Goal: Entertainment & Leisure: Consume media (video, audio)

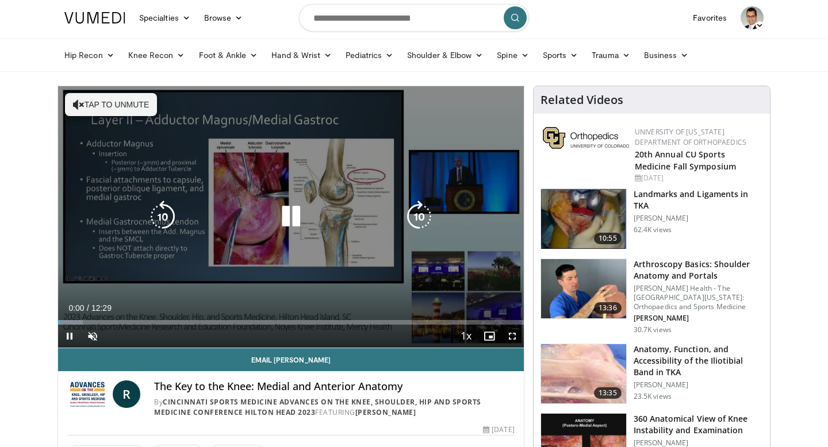
scroll to position [32, 0]
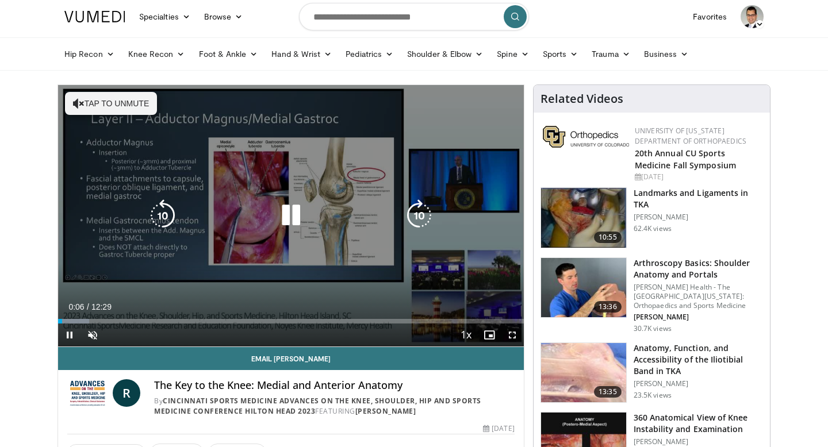
click at [299, 217] on icon "Video Player" at bounding box center [291, 215] width 32 height 32
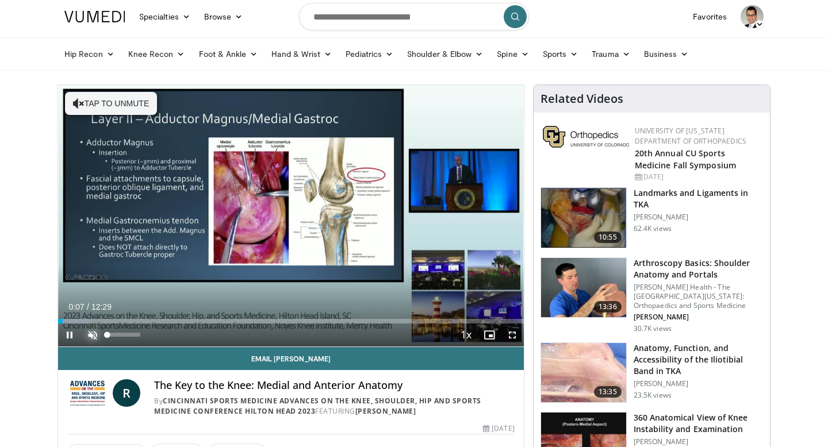
click at [93, 329] on span "Video Player" at bounding box center [92, 335] width 23 height 23
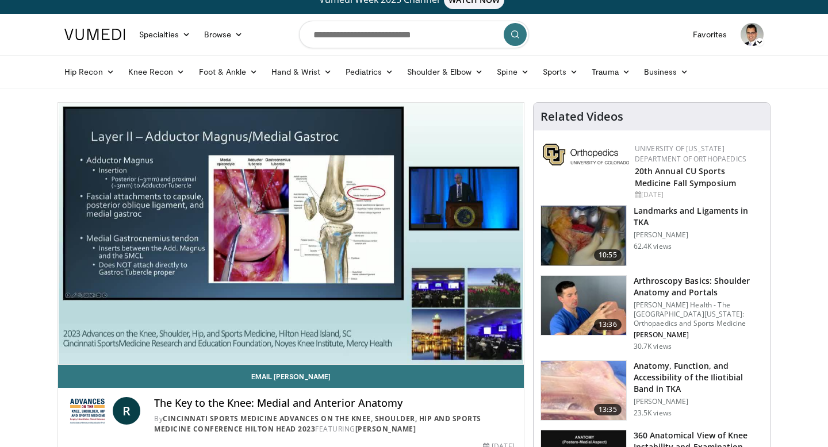
scroll to position [12, 0]
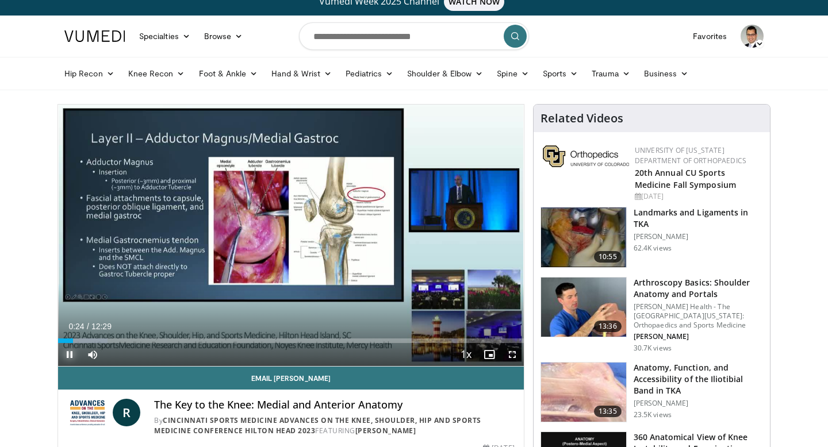
click at [70, 352] on span "Video Player" at bounding box center [69, 354] width 23 height 23
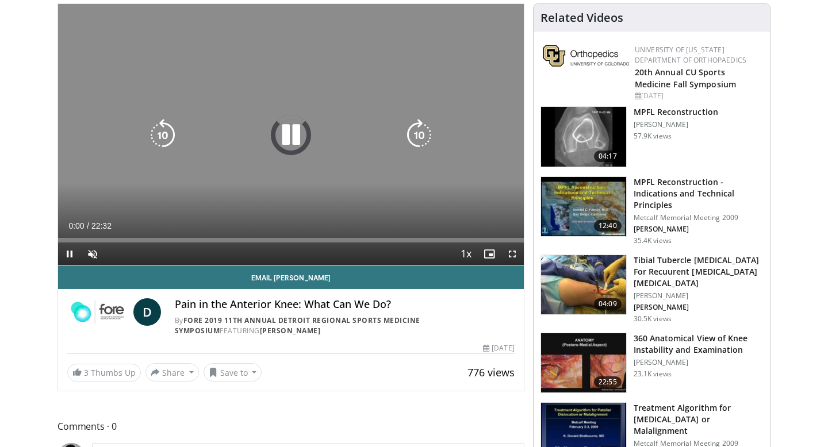
scroll to position [114, 0]
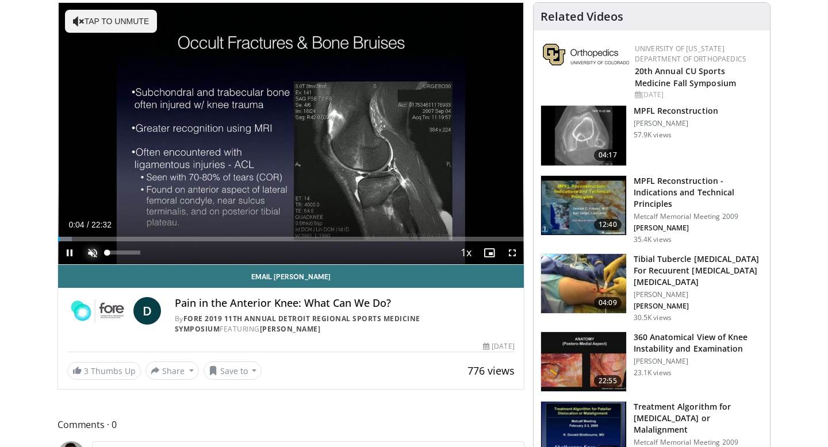
click at [93, 251] on span "Video Player" at bounding box center [92, 252] width 23 height 23
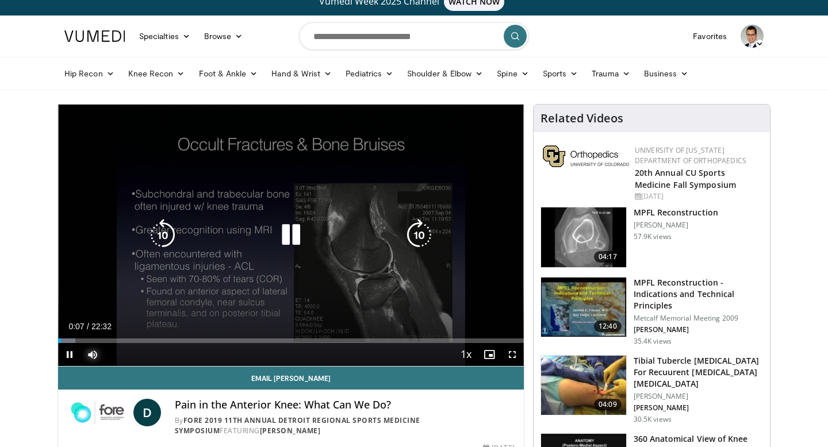
scroll to position [8, 0]
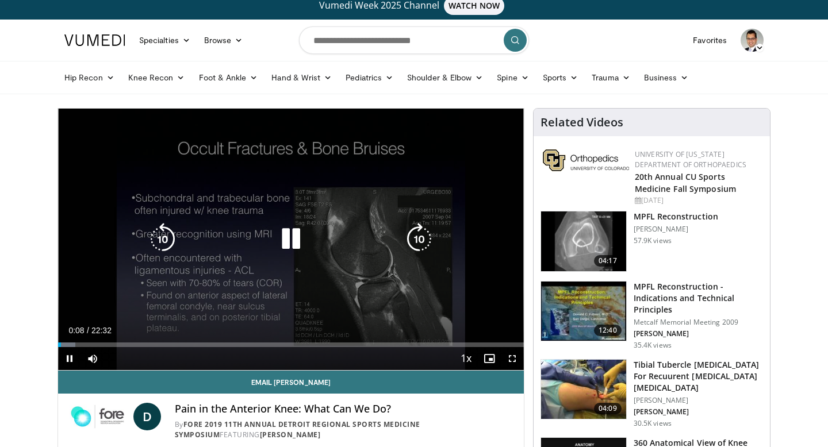
click at [288, 240] on icon "Video Player" at bounding box center [291, 239] width 32 height 32
